Goal: Task Accomplishment & Management: Use online tool/utility

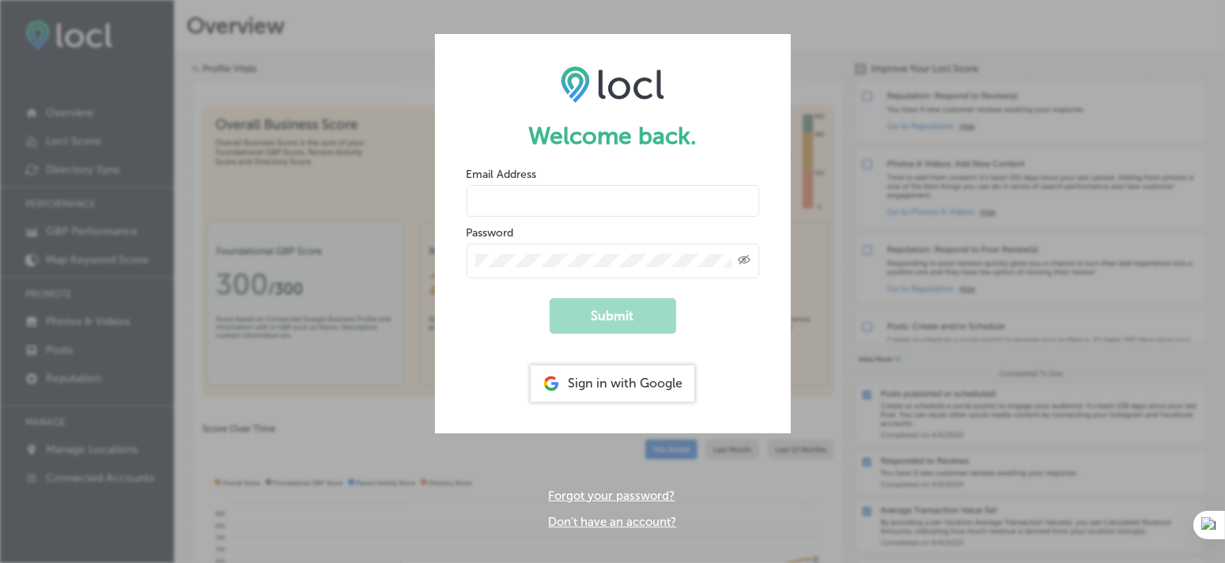
click at [656, 213] on input "email" at bounding box center [613, 201] width 293 height 32
click at [609, 386] on div "Sign in with Google" at bounding box center [613, 383] width 164 height 36
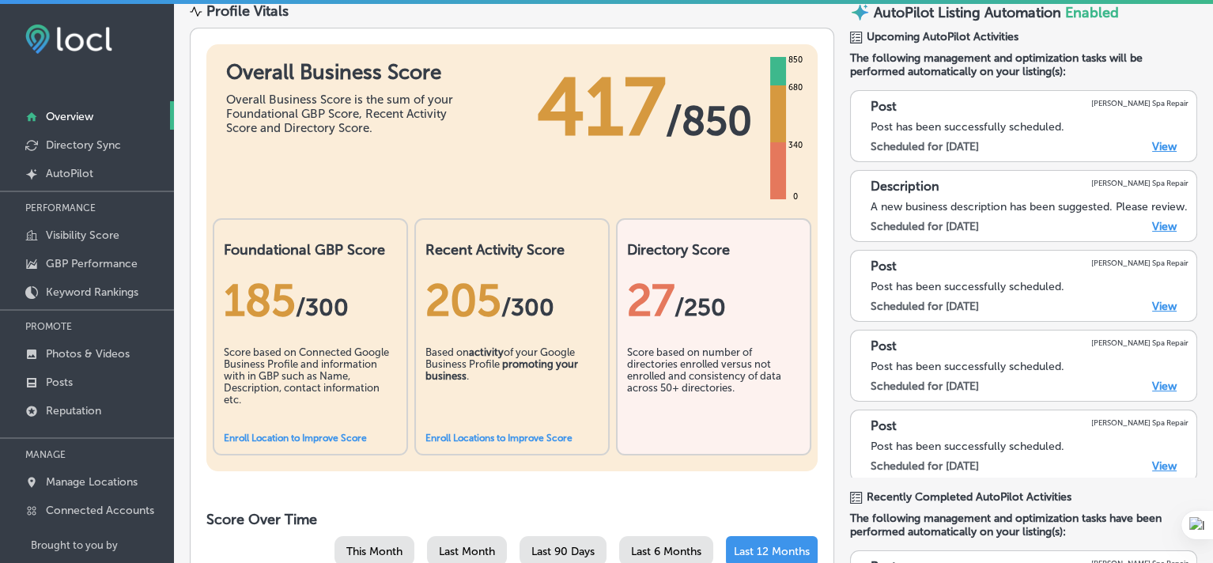
scroll to position [263, 0]
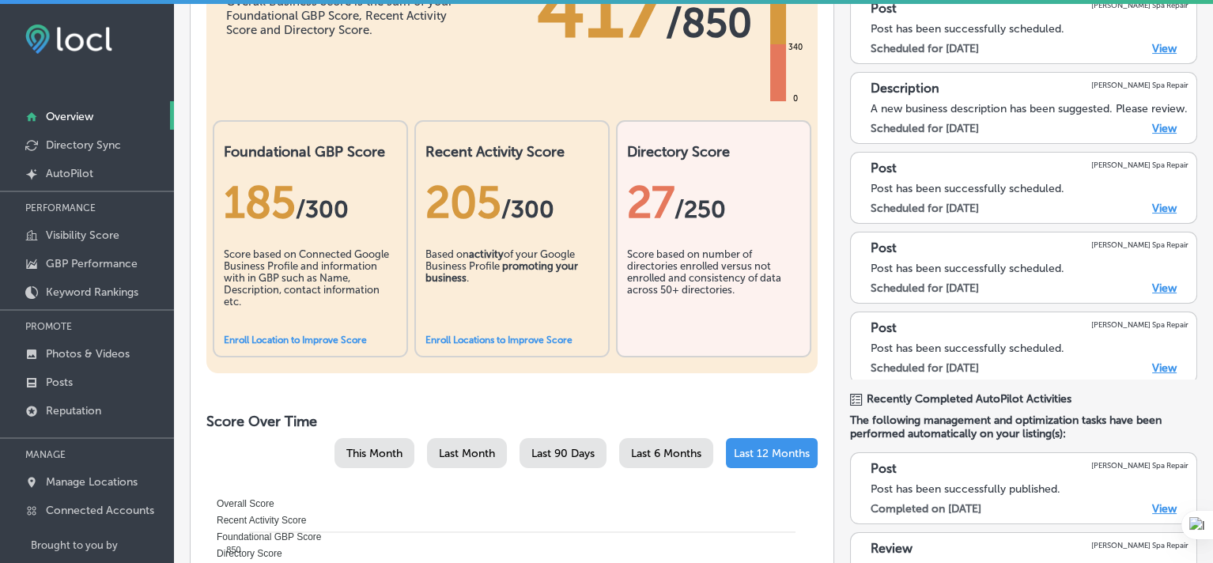
click at [1152, 295] on link "View" at bounding box center [1164, 288] width 25 height 13
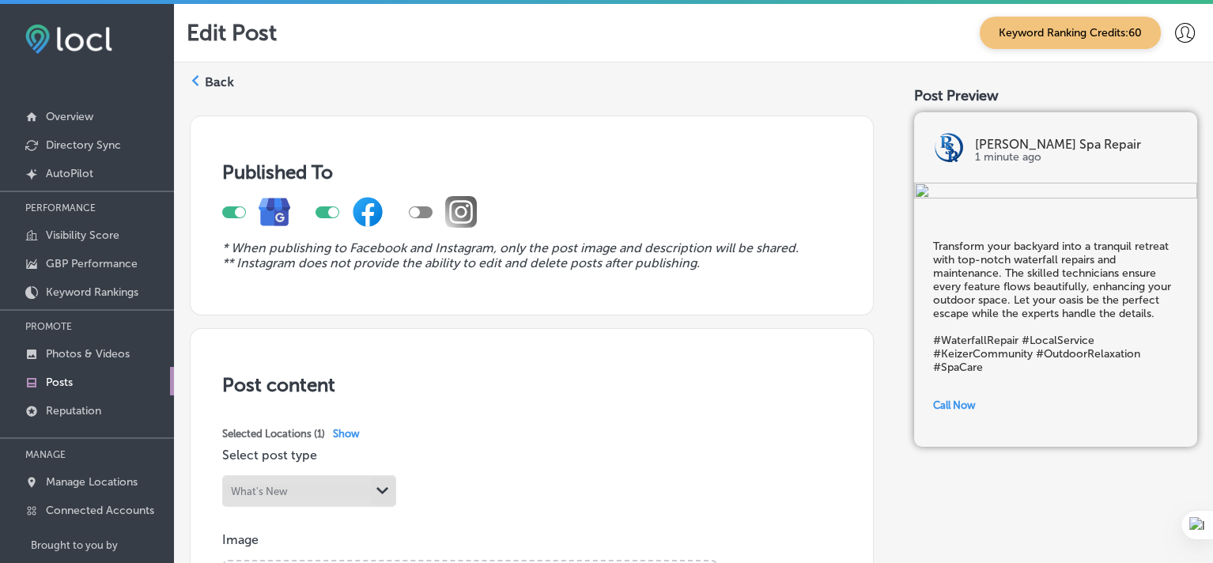
click at [418, 208] on div at bounding box center [443, 212] width 68 height 32
click at [414, 218] on div at bounding box center [421, 212] width 24 height 12
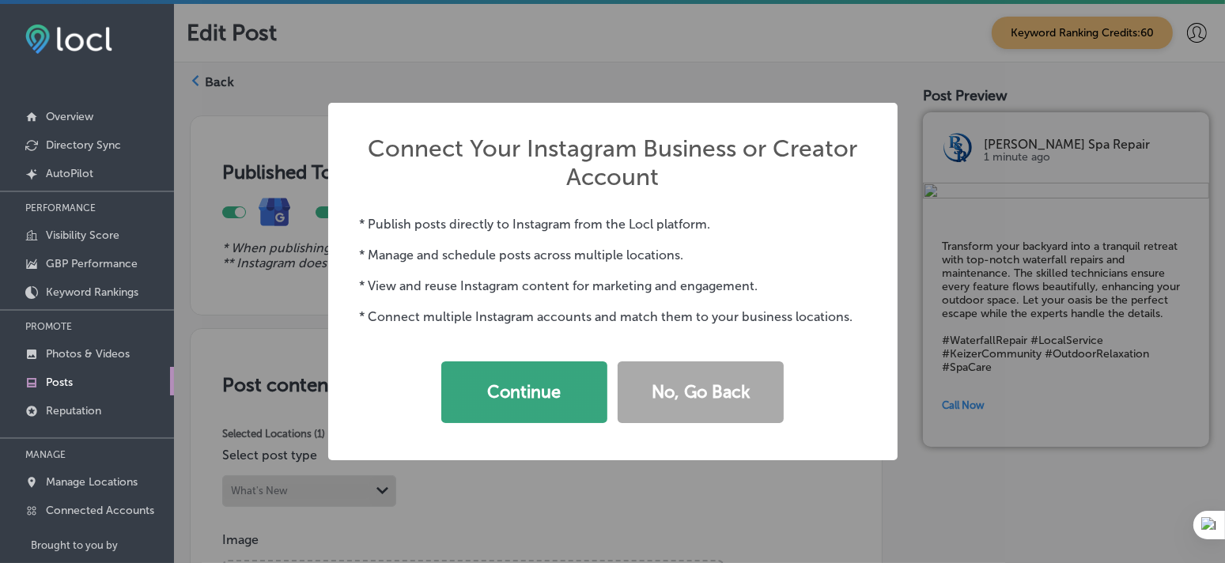
click at [552, 408] on button "Continue" at bounding box center [524, 392] width 166 height 62
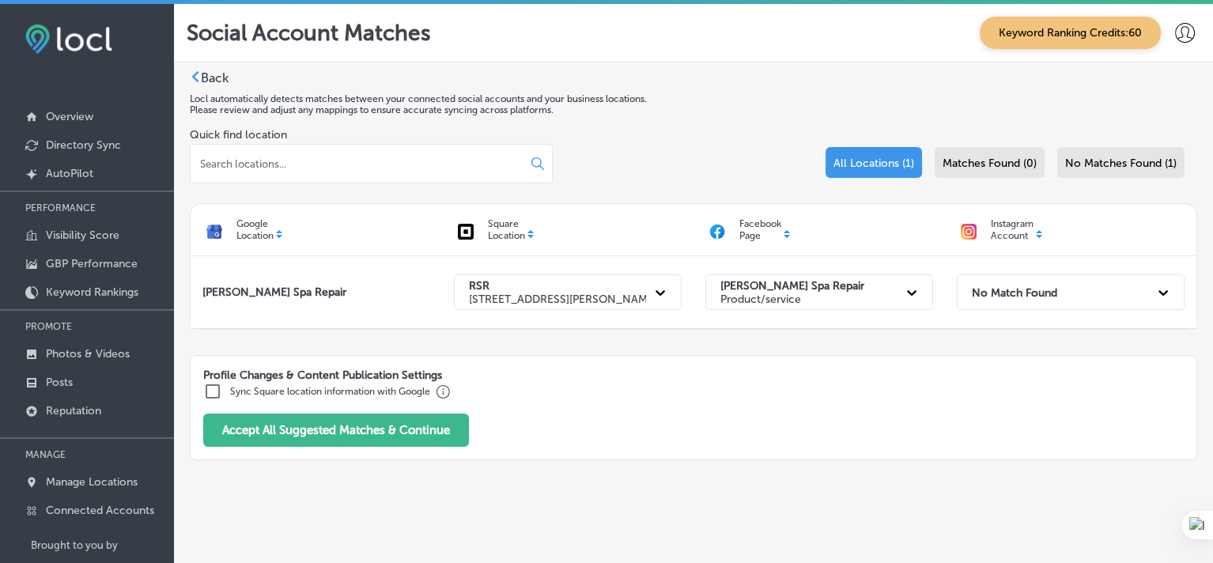
click at [213, 401] on input "checkbox" at bounding box center [212, 391] width 19 height 19
checkbox input "true"
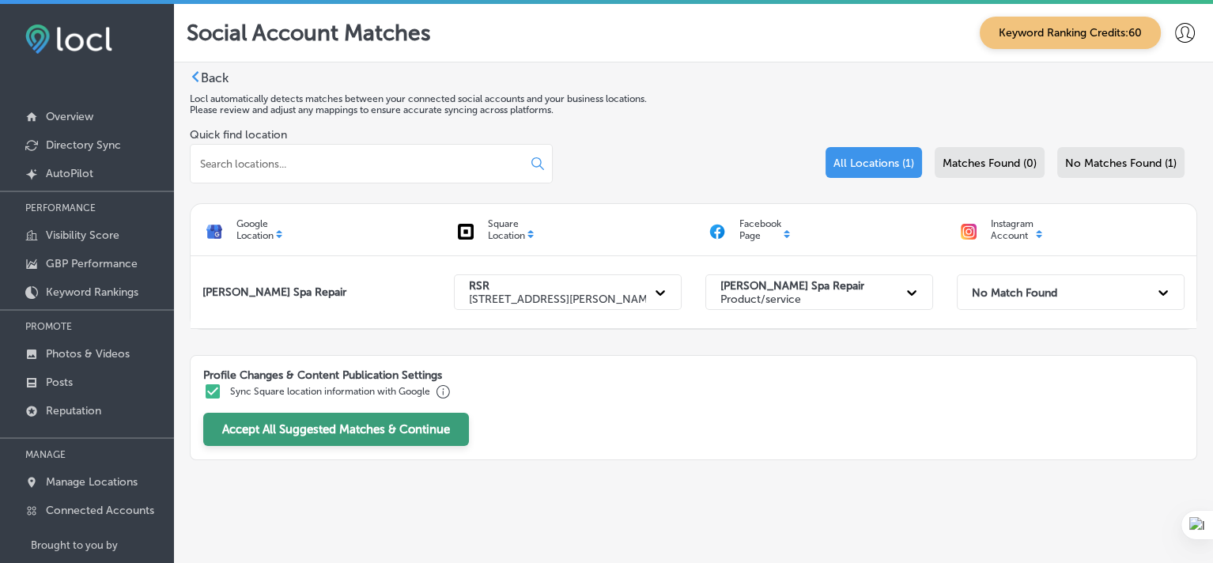
click at [270, 446] on button "Accept All Suggested Matches & Continue" at bounding box center [336, 429] width 266 height 33
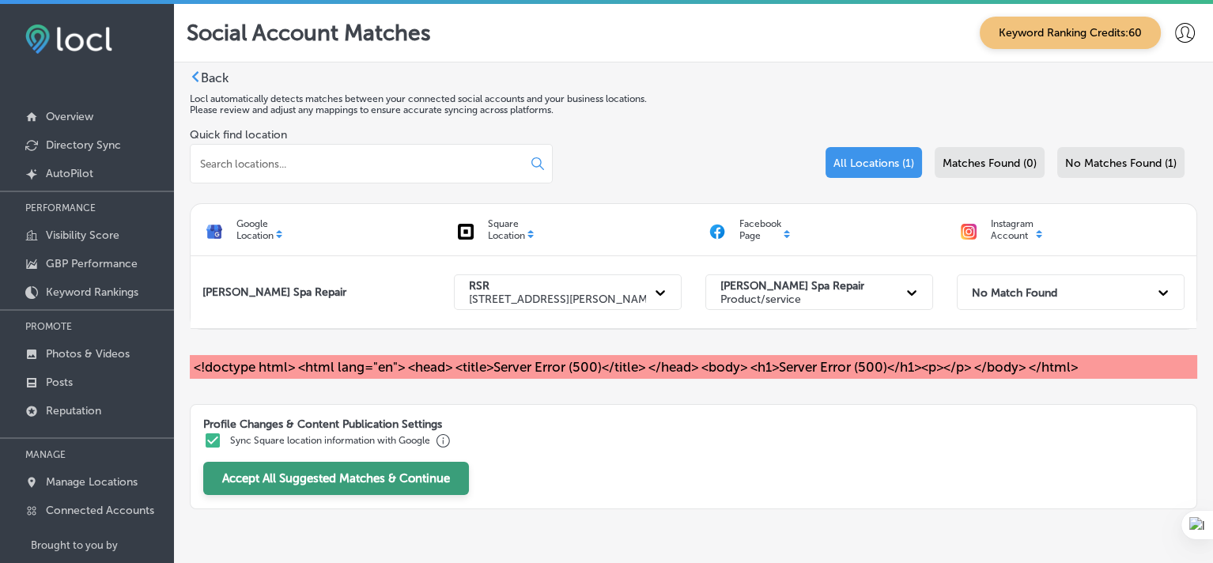
click at [282, 495] on button "Accept All Suggested Matches & Continue" at bounding box center [336, 478] width 266 height 33
click at [207, 81] on label "Back" at bounding box center [215, 77] width 28 height 15
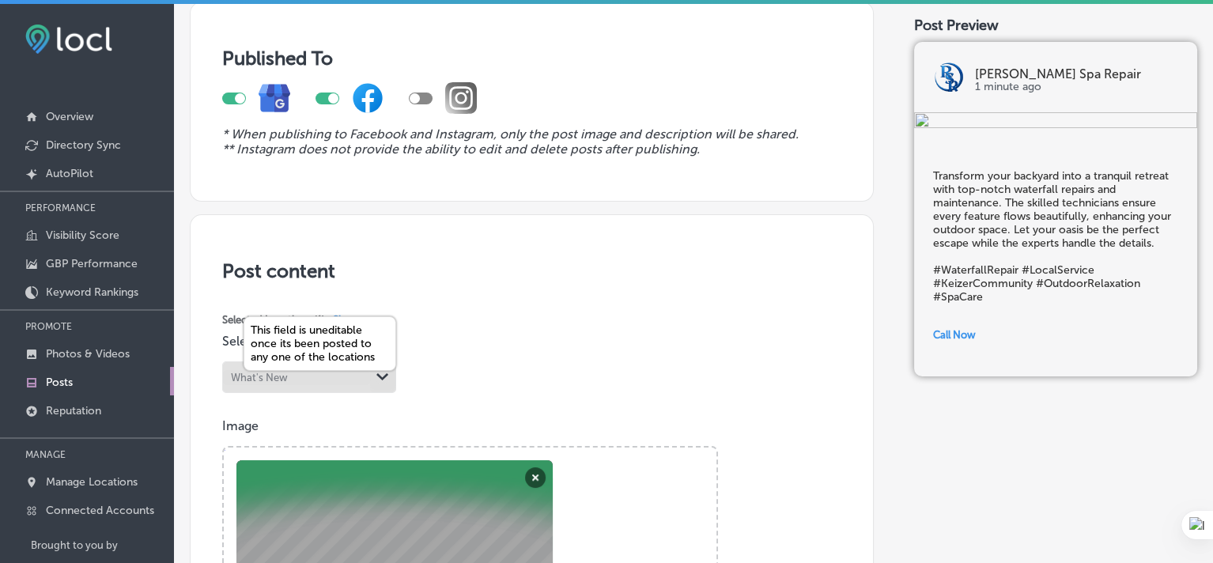
scroll to position [105, 0]
